Goal: Find specific page/section: Find specific page/section

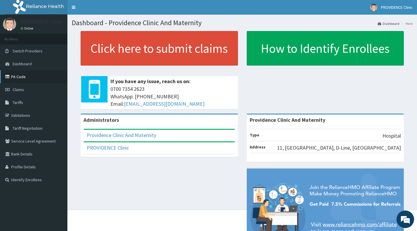
click at [21, 74] on link "PA Code" at bounding box center [33, 76] width 67 height 13
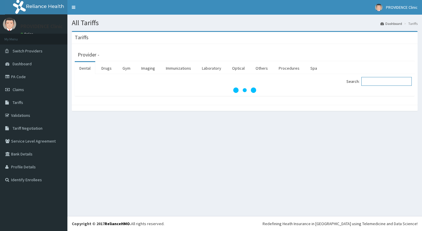
click at [373, 82] on input "Search:" at bounding box center [387, 81] width 50 height 9
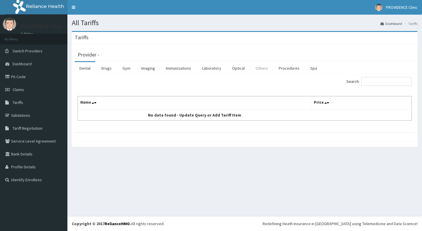
click at [263, 68] on link "Others" at bounding box center [262, 68] width 22 height 12
click at [294, 67] on link "Procedures" at bounding box center [289, 68] width 30 height 12
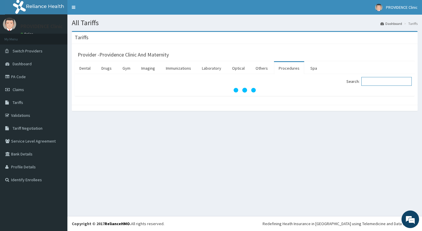
click at [372, 82] on input "Search:" at bounding box center [387, 81] width 50 height 9
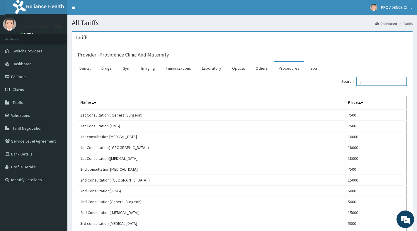
type input "g"
click at [21, 82] on link "PA Code" at bounding box center [33, 76] width 67 height 13
